Goal: Communication & Community: Participate in discussion

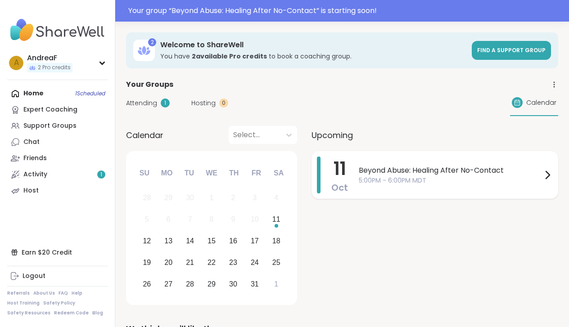
click at [450, 173] on span "Beyond Abuse: Healing After No-Contact" at bounding box center [450, 170] width 183 height 11
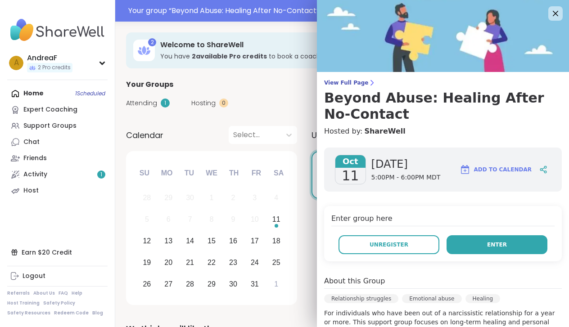
click at [470, 245] on button "Enter" at bounding box center [496, 244] width 101 height 19
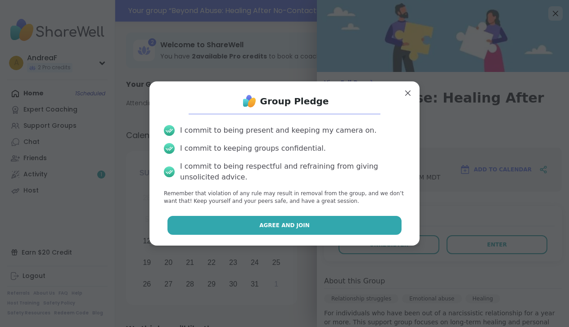
click at [364, 227] on button "Agree and Join" at bounding box center [284, 225] width 234 height 19
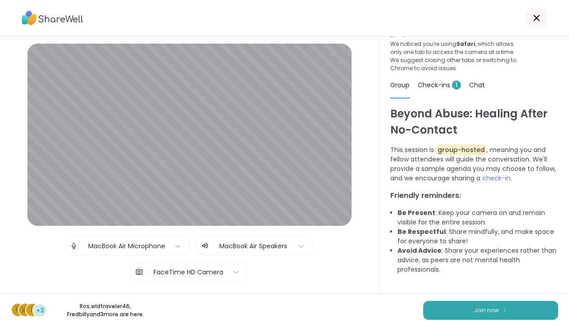
scroll to position [42, 0]
click at [488, 312] on span "Join now" at bounding box center [486, 310] width 25 height 8
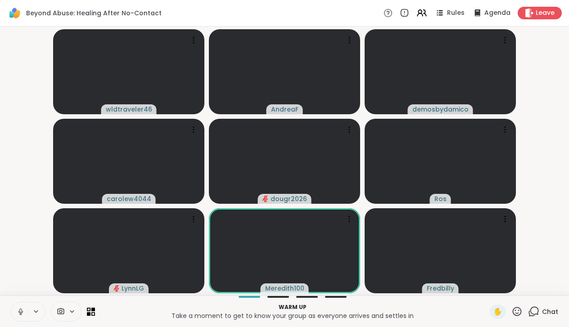
scroll to position [0, 0]
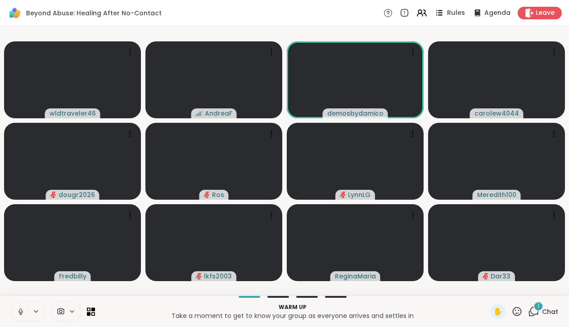
click at [457, 11] on span "Rules" at bounding box center [456, 13] width 18 height 9
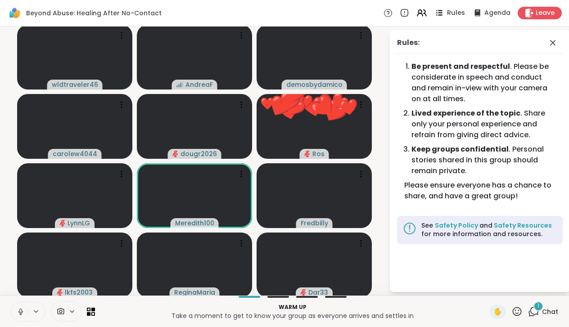
click at [457, 11] on span "Rules" at bounding box center [456, 13] width 18 height 9
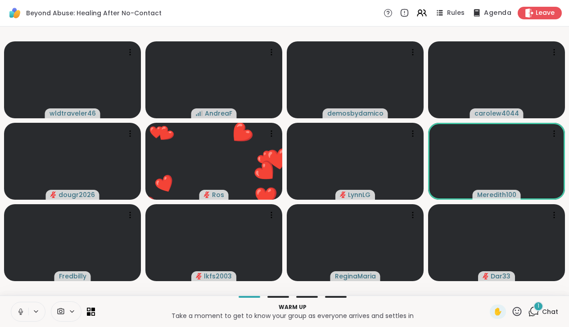
click at [491, 10] on span "Agenda" at bounding box center [497, 13] width 27 height 9
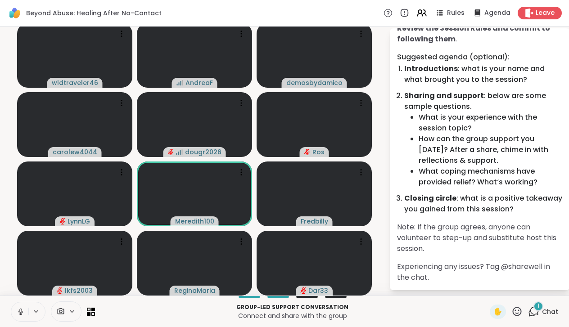
scroll to position [2, 0]
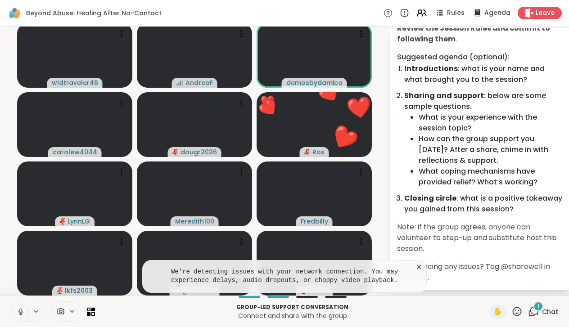
click at [422, 270] on icon at bounding box center [418, 266] width 9 height 9
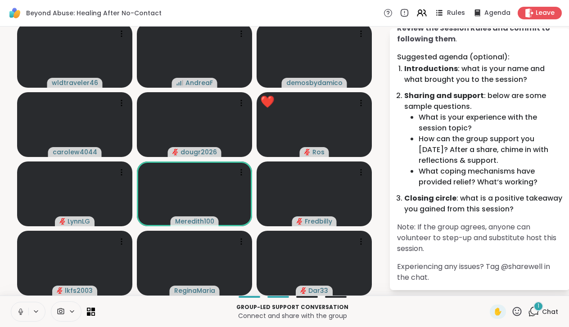
click at [442, 13] on icon at bounding box center [440, 12] width 4 height 1
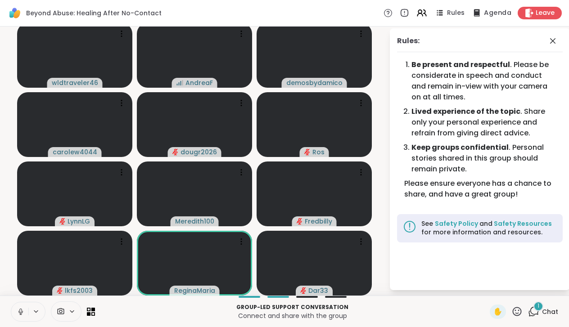
click at [494, 13] on span "Agenda" at bounding box center [497, 13] width 27 height 9
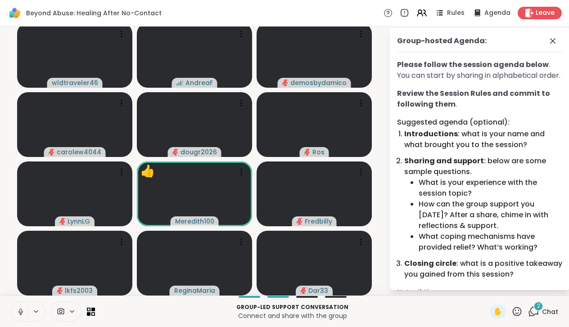
click at [36, 311] on icon at bounding box center [35, 312] width 7 height 8
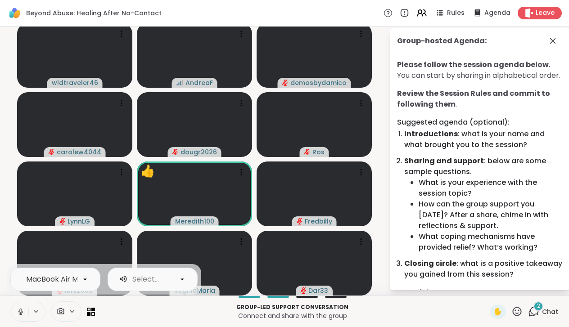
click at [36, 311] on icon at bounding box center [35, 312] width 7 height 8
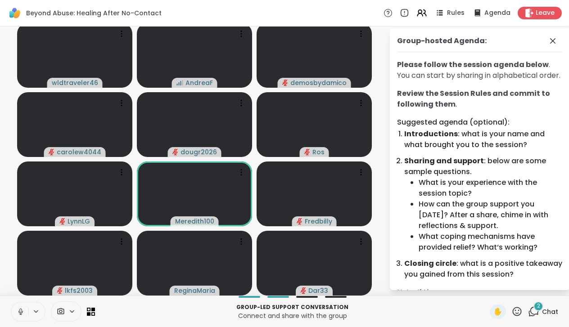
click at [19, 311] on icon at bounding box center [21, 312] width 8 height 8
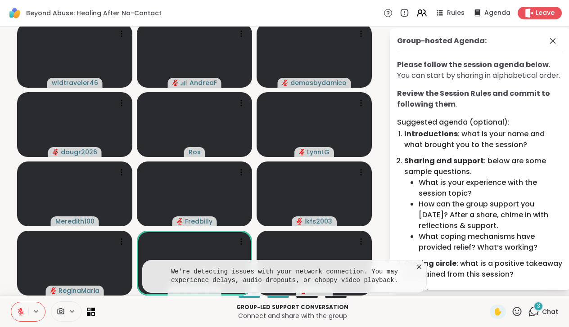
click at [418, 268] on icon at bounding box center [419, 267] width 4 height 4
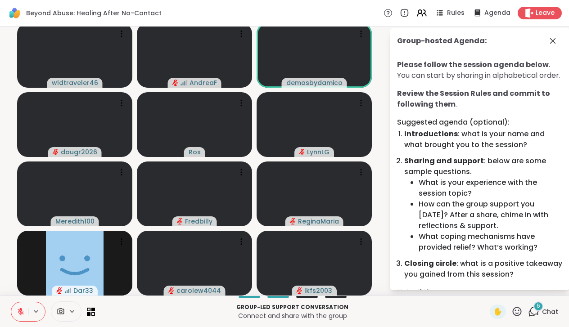
click at [18, 310] on icon at bounding box center [21, 312] width 8 height 8
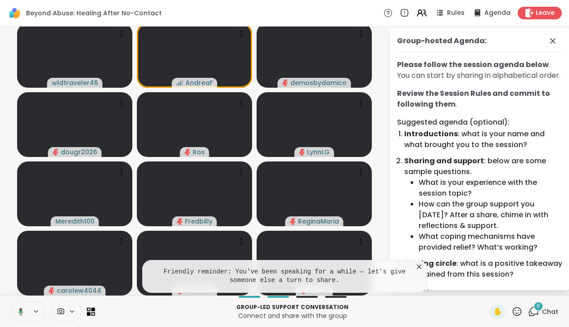
click at [419, 269] on icon at bounding box center [418, 266] width 9 height 9
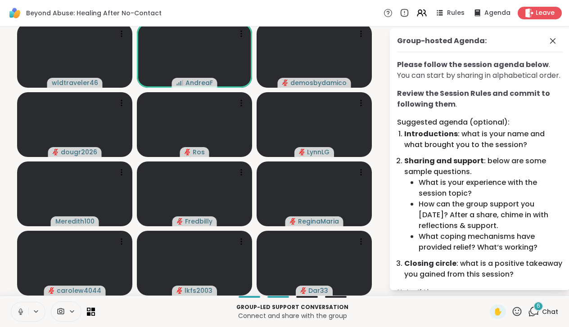
click at [21, 311] on icon at bounding box center [21, 312] width 8 height 8
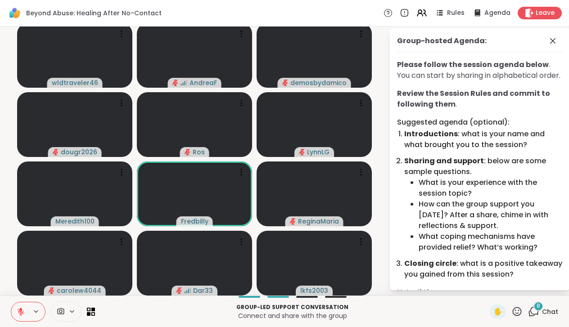
click at [540, 312] on div "8 Chat" at bounding box center [543, 312] width 30 height 14
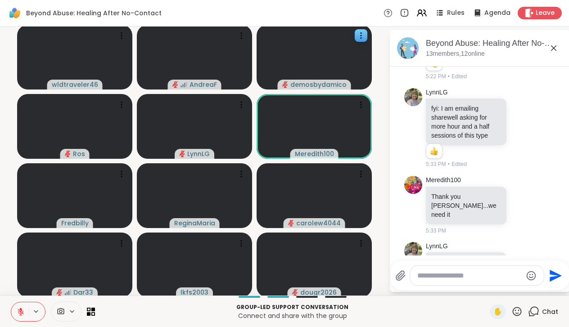
scroll to position [0, 0]
click at [242, 36] on icon at bounding box center [241, 35] width 9 height 9
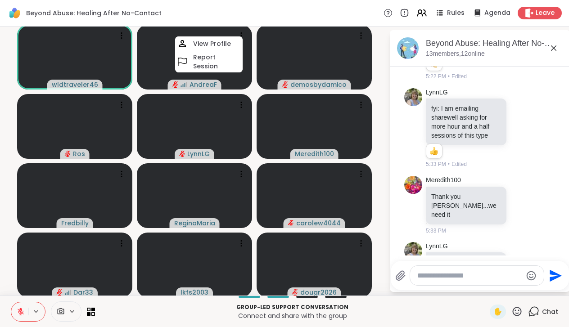
click at [377, 69] on video-player-container "wldtraveler46 AndreaF View Profile Report Session demosbydamico [PERSON_NAME] M…" at bounding box center [194, 161] width 378 height 262
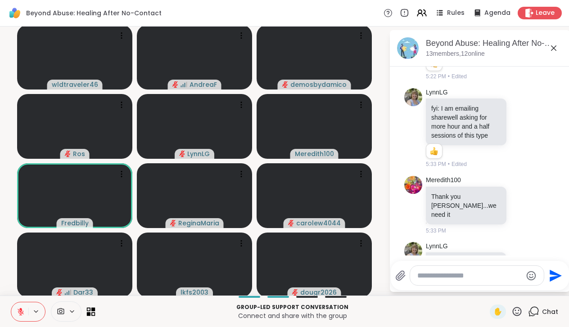
click at [93, 310] on icon at bounding box center [93, 309] width 4 height 4
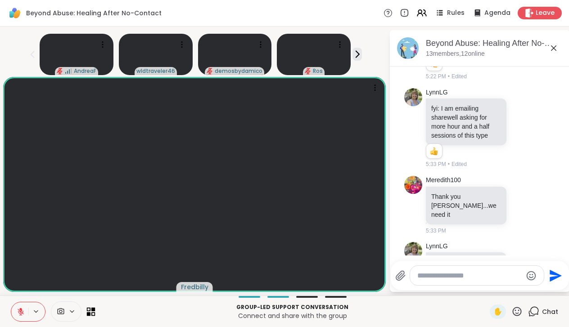
click at [93, 310] on icon at bounding box center [93, 309] width 4 height 4
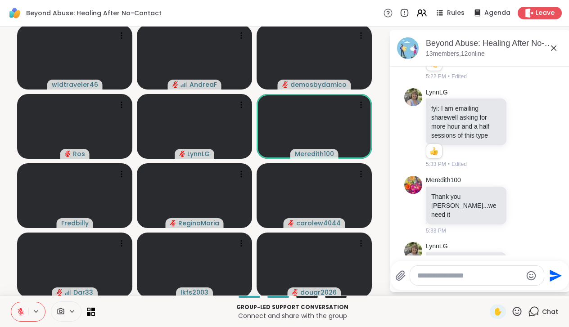
click at [390, 13] on icon at bounding box center [387, 13] width 3 height 4
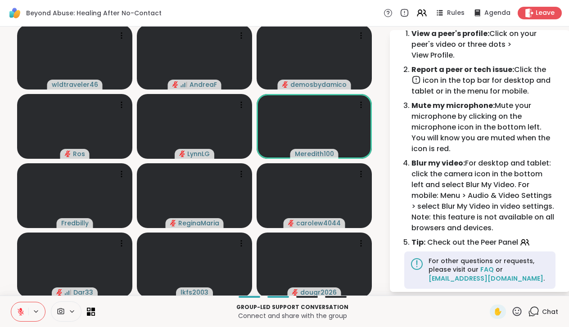
scroll to position [32, 0]
click at [390, 14] on icon at bounding box center [387, 12] width 9 height 9
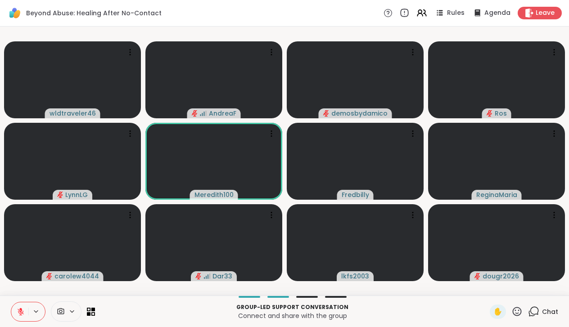
click at [407, 14] on icon at bounding box center [404, 13] width 10 height 10
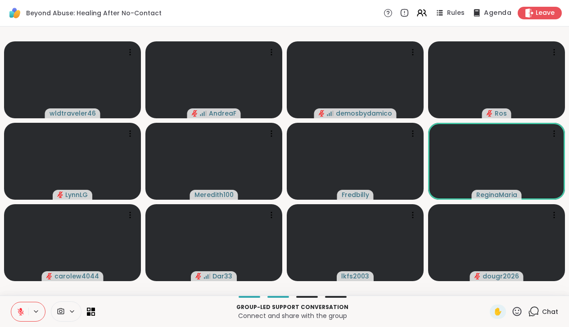
click at [495, 12] on span "Agenda" at bounding box center [497, 13] width 27 height 9
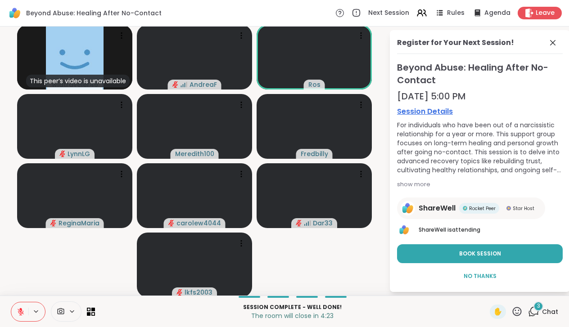
click at [545, 308] on span "Chat" at bounding box center [550, 311] width 16 height 9
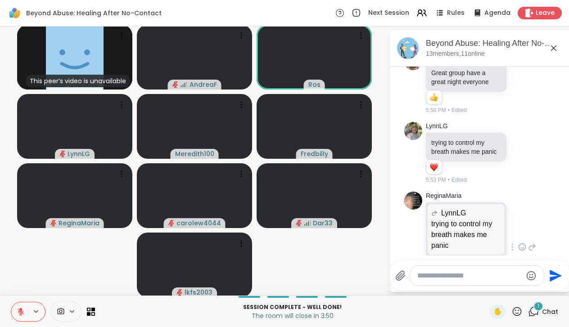
scroll to position [915, 0]
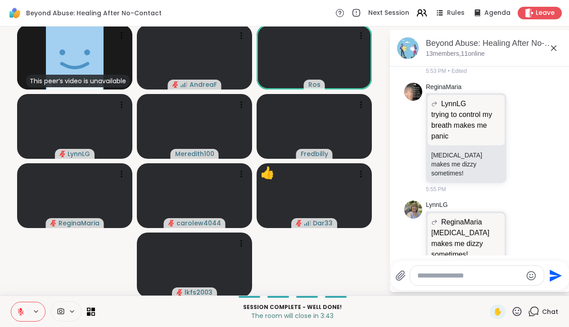
click at [422, 16] on icon at bounding box center [421, 12] width 11 height 11
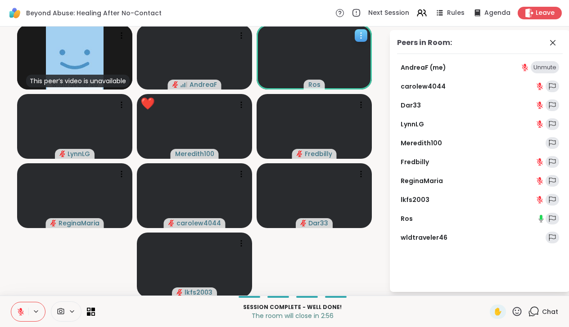
click at [361, 36] on icon at bounding box center [360, 35] width 1 height 1
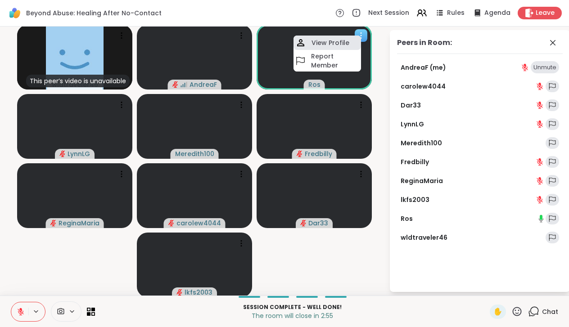
click at [334, 43] on h4 "View Profile" at bounding box center [330, 42] width 38 height 9
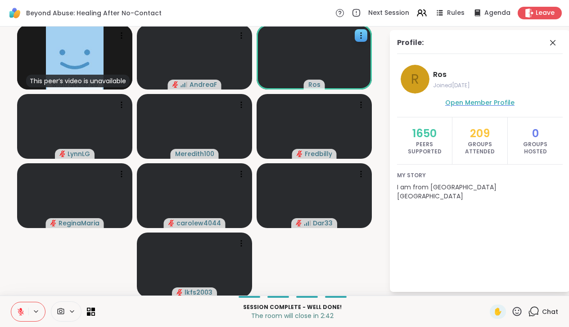
click at [489, 105] on span "Open Member Profile" at bounding box center [479, 102] width 69 height 9
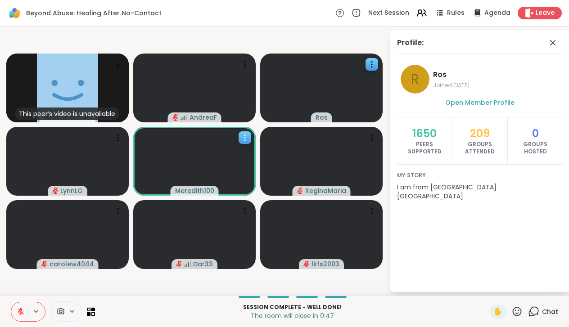
click at [243, 136] on icon at bounding box center [244, 137] width 9 height 9
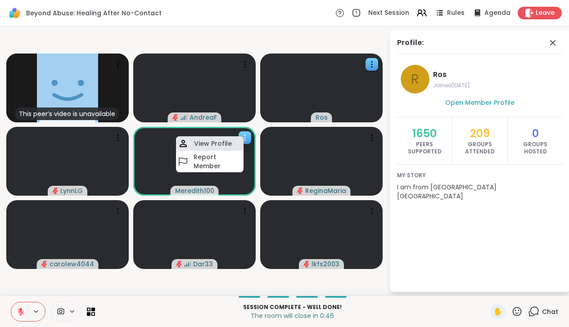
click at [204, 144] on h4 "View Profile" at bounding box center [213, 143] width 38 height 9
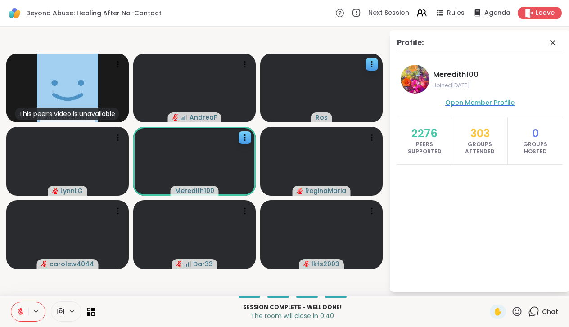
click at [481, 105] on span "Open Member Profile" at bounding box center [479, 102] width 69 height 9
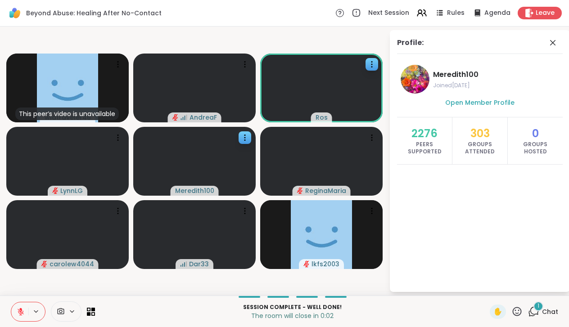
click at [533, 311] on icon at bounding box center [533, 311] width 11 height 11
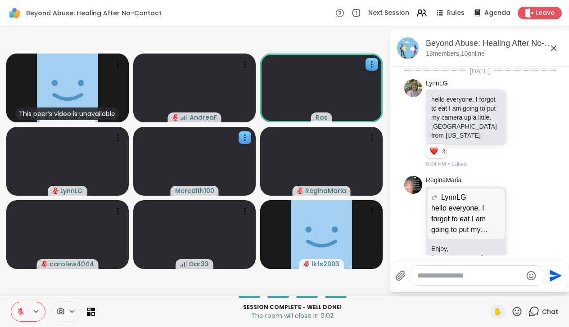
scroll to position [1081, 0]
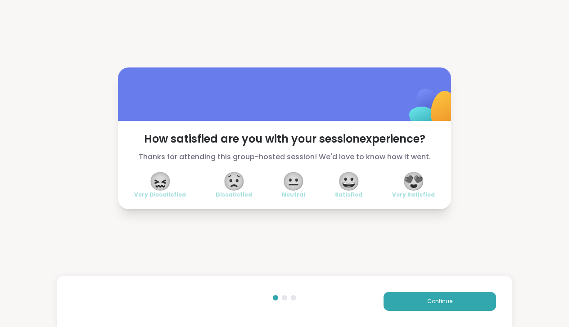
click at [350, 185] on span "😀" at bounding box center [348, 181] width 22 height 16
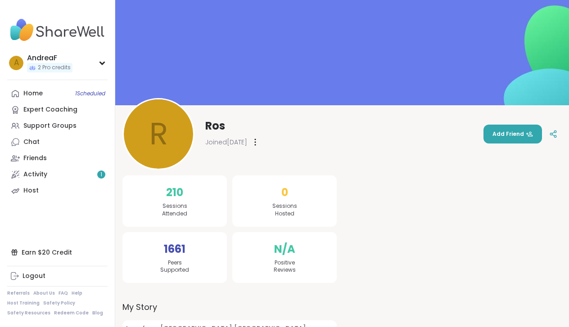
scroll to position [7, 0]
